Goal: Transaction & Acquisition: Book appointment/travel/reservation

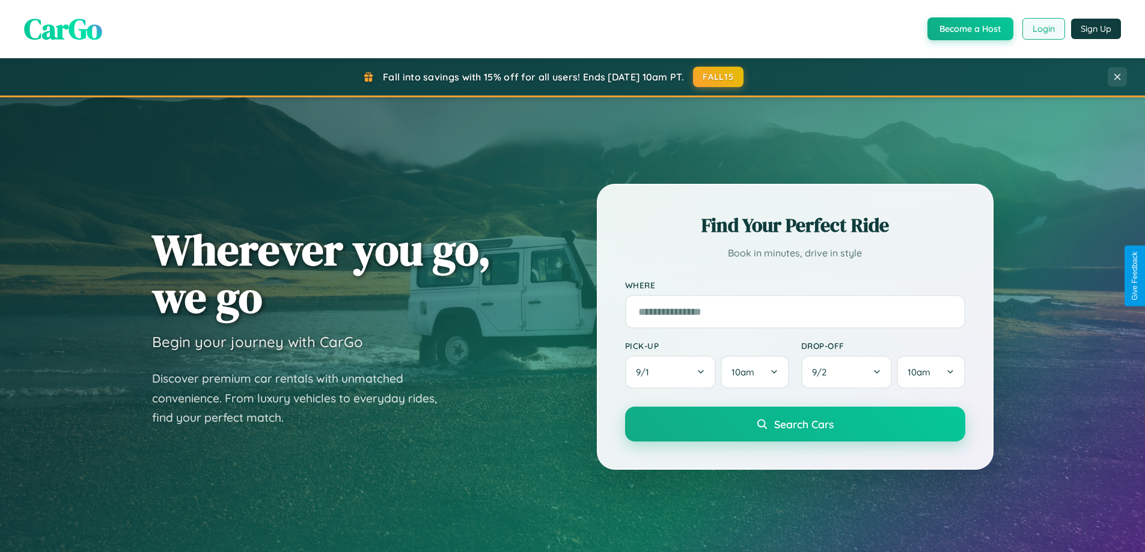
click at [1042, 29] on button "Login" at bounding box center [1043, 29] width 43 height 22
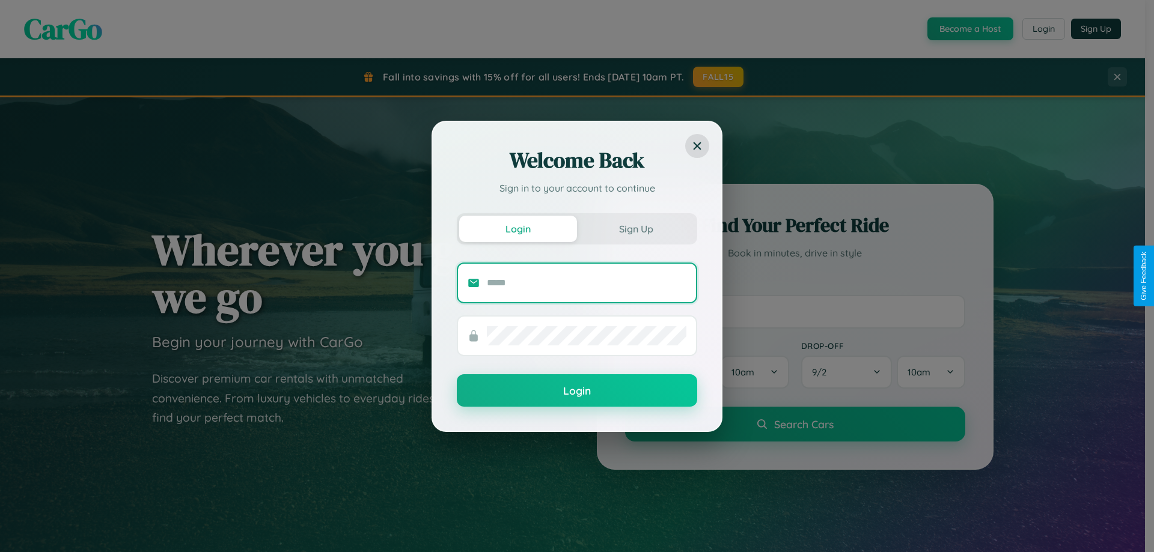
click at [586, 282] on input "text" at bounding box center [586, 282] width 199 height 19
type input "**********"
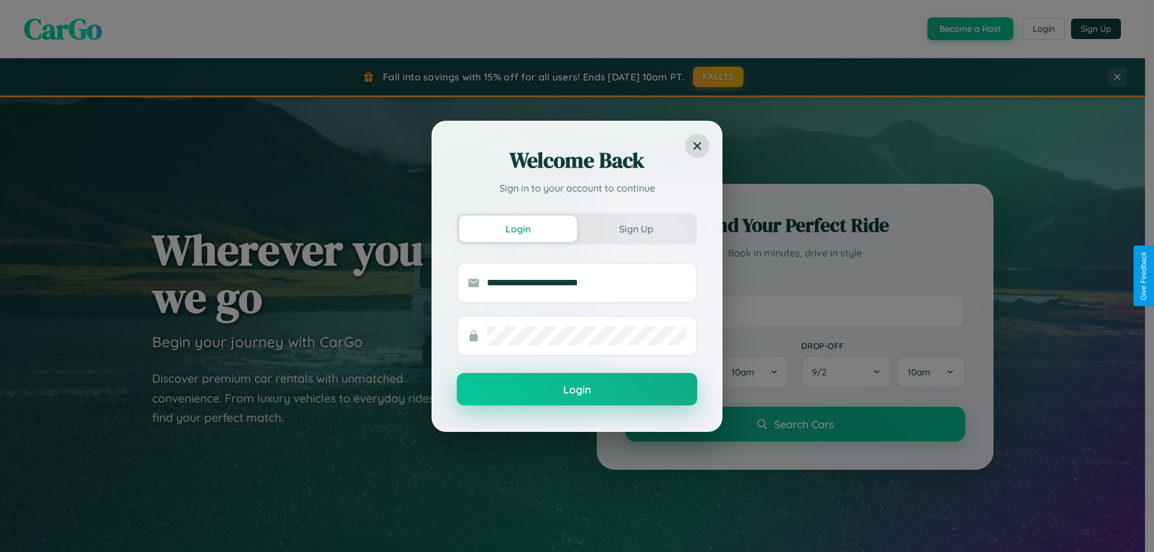
click at [577, 390] on button "Login" at bounding box center [577, 389] width 240 height 32
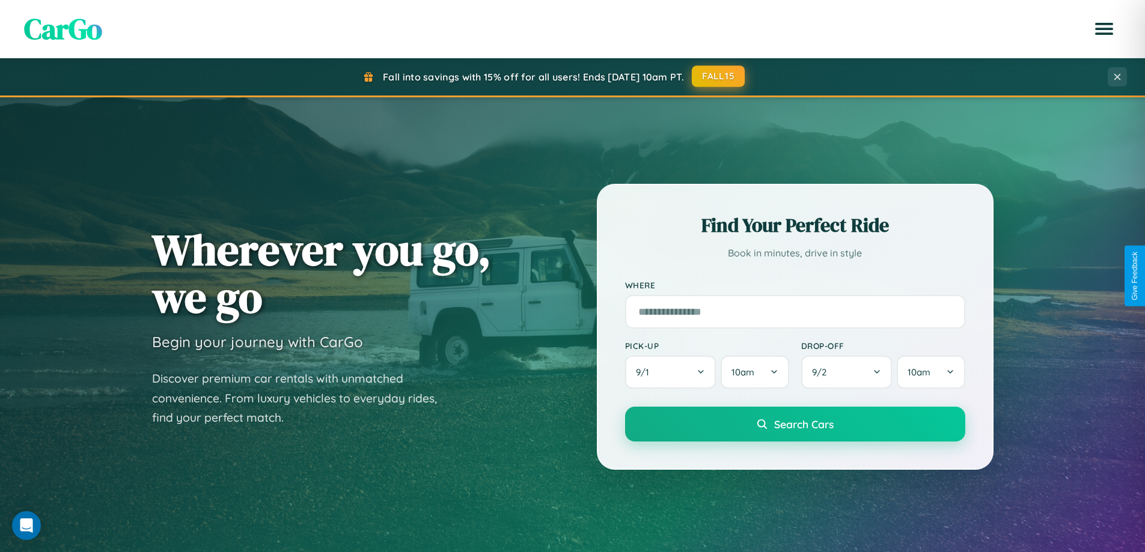
click at [719, 76] on button "FALL15" at bounding box center [718, 76] width 53 height 22
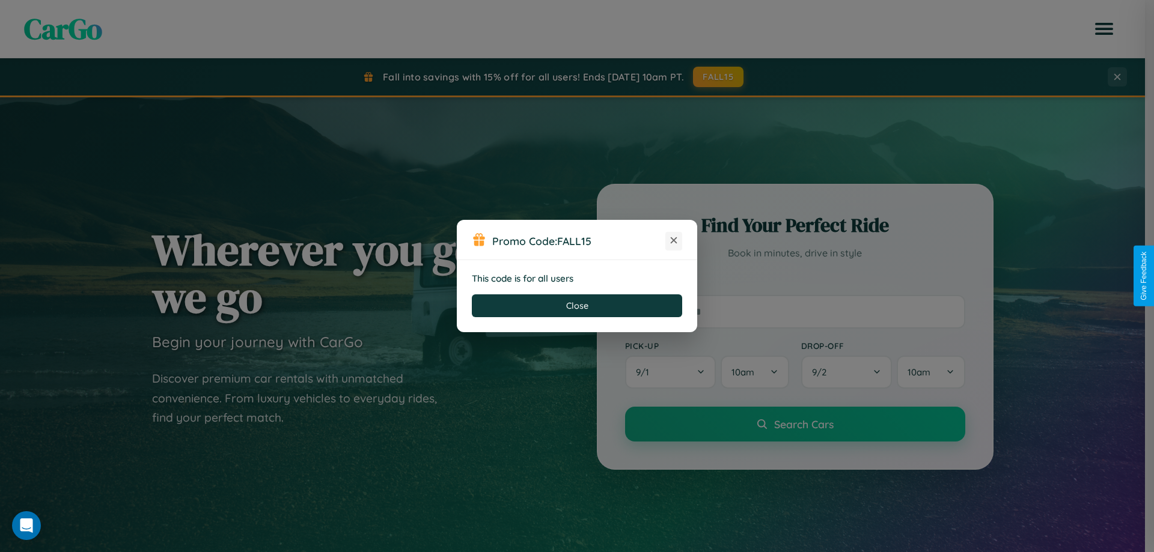
click at [674, 241] on icon at bounding box center [674, 240] width 12 height 12
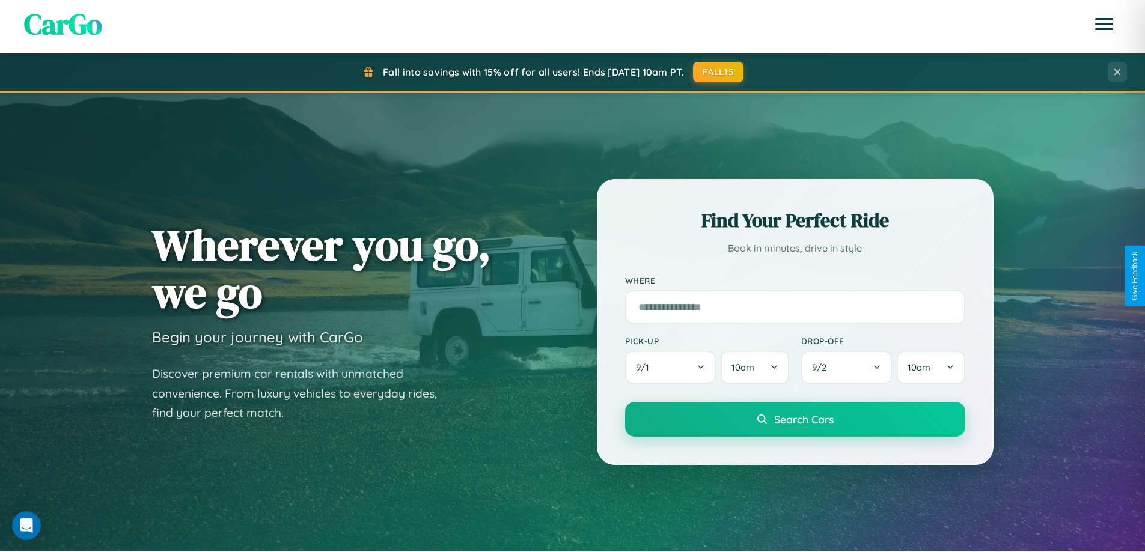
scroll to position [827, 0]
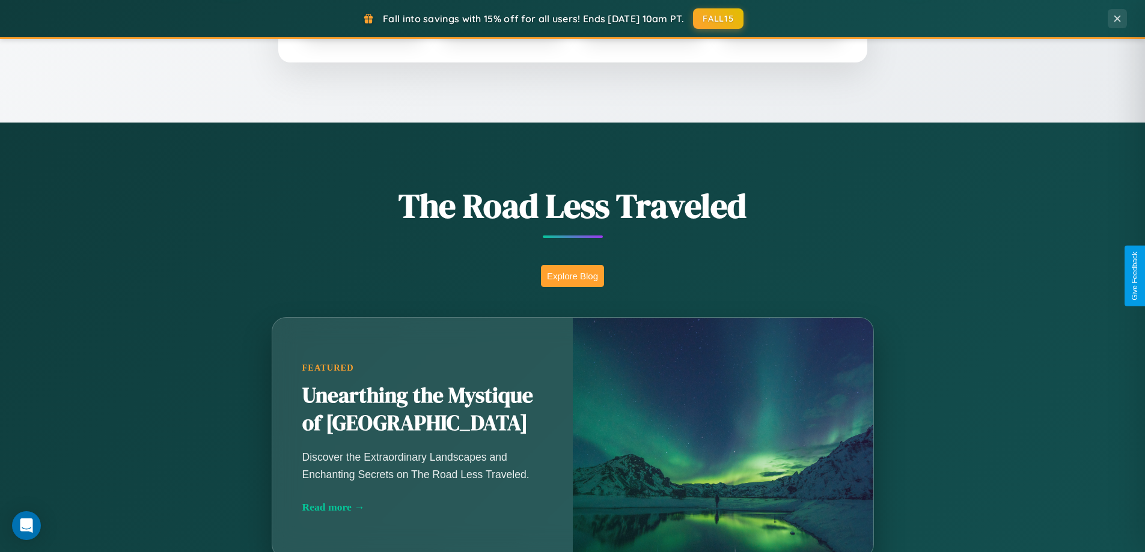
click at [572, 276] on button "Explore Blog" at bounding box center [572, 276] width 63 height 22
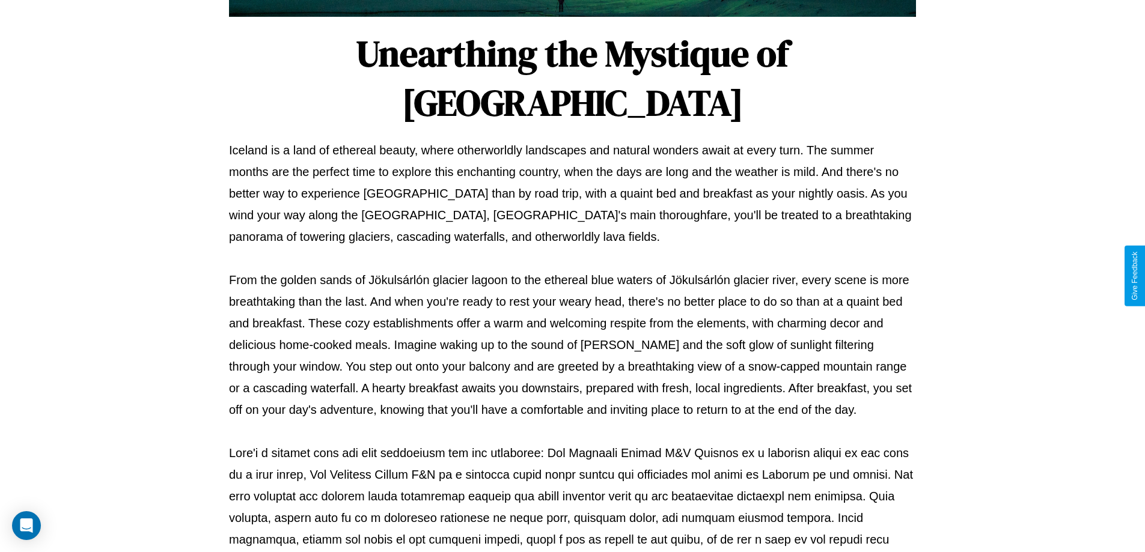
scroll to position [389, 0]
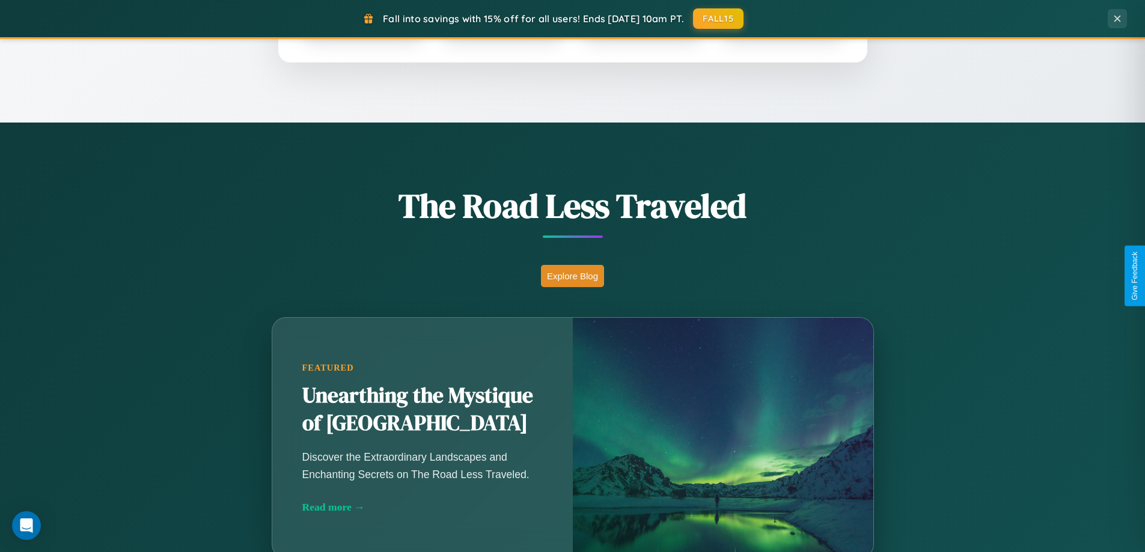
scroll to position [518, 0]
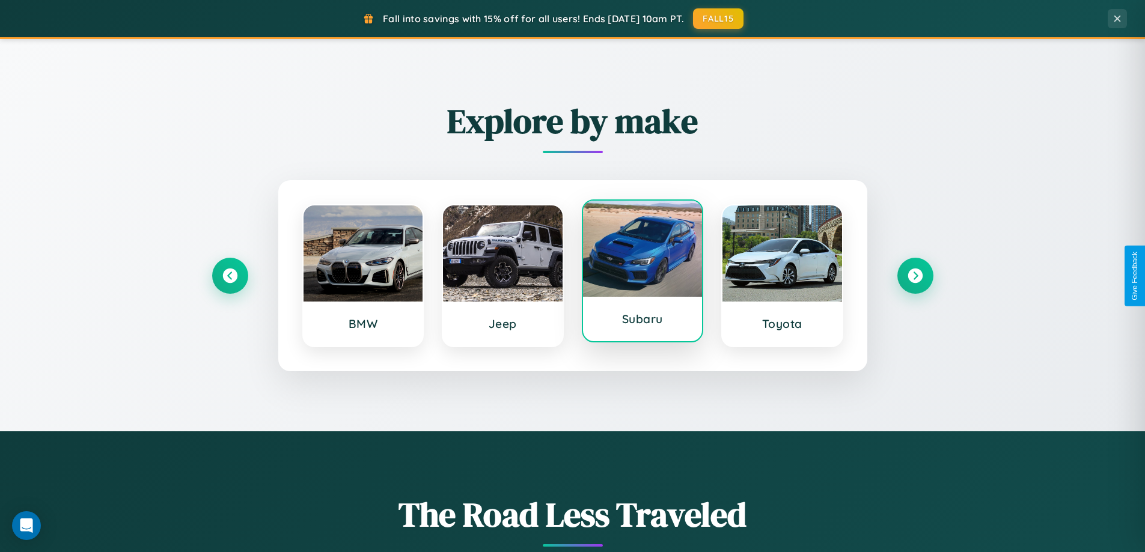
click at [642, 271] on div at bounding box center [643, 249] width 120 height 96
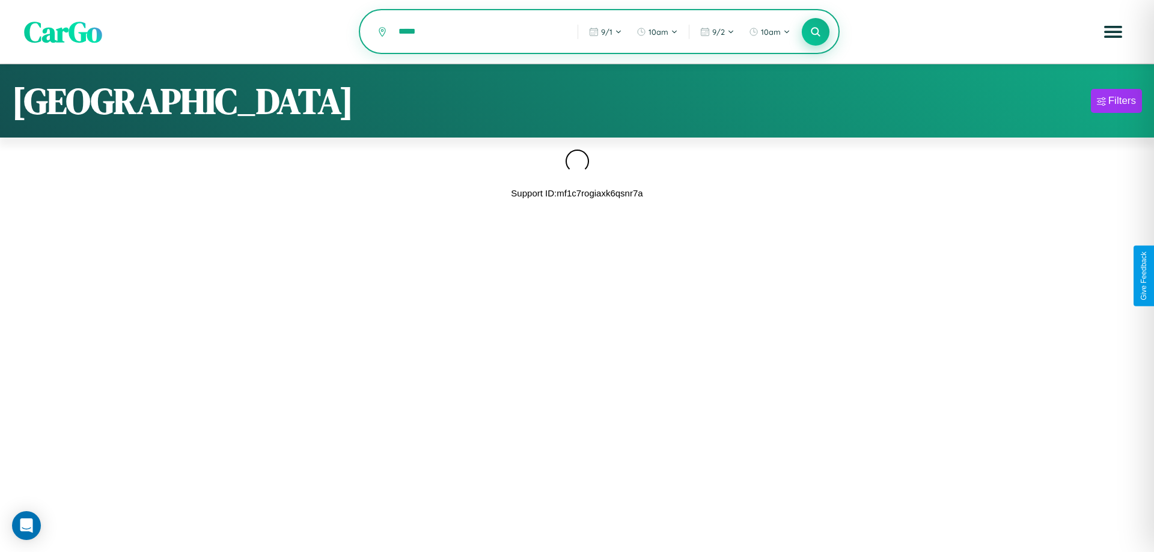
type input "*****"
click at [815, 32] on icon at bounding box center [814, 31] width 11 height 11
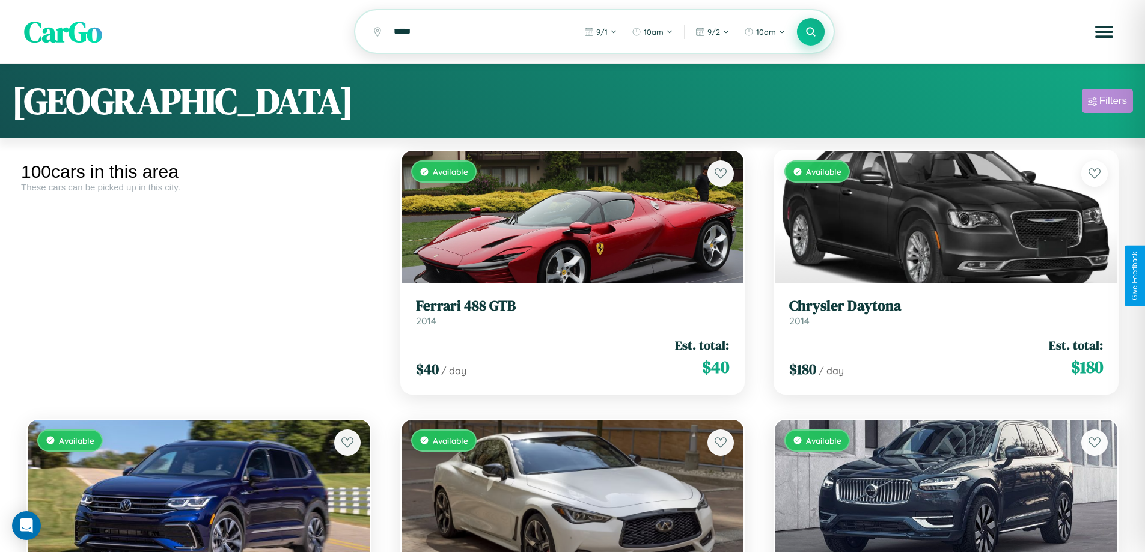
click at [1107, 103] on div "Filters" at bounding box center [1113, 101] width 28 height 12
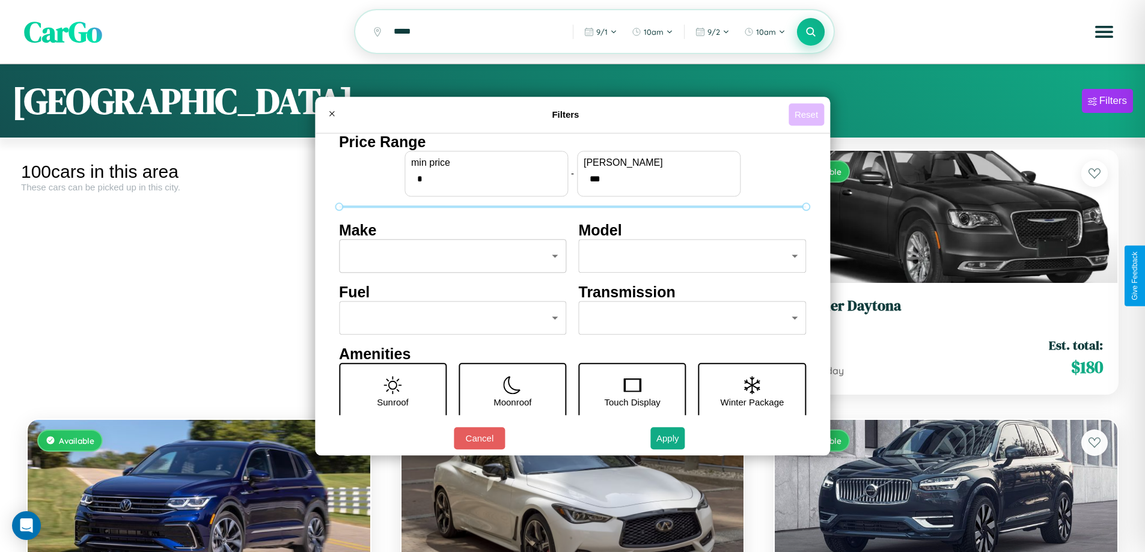
click at [808, 114] on button "Reset" at bounding box center [805, 114] width 35 height 22
